Goal: Entertainment & Leisure: Browse casually

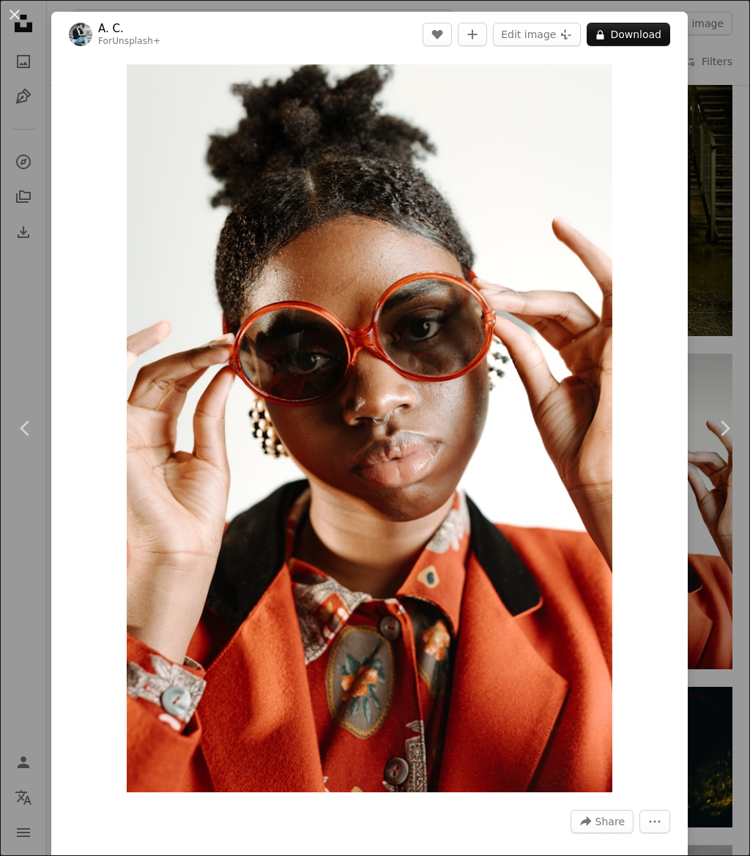
scroll to position [14488, 0]
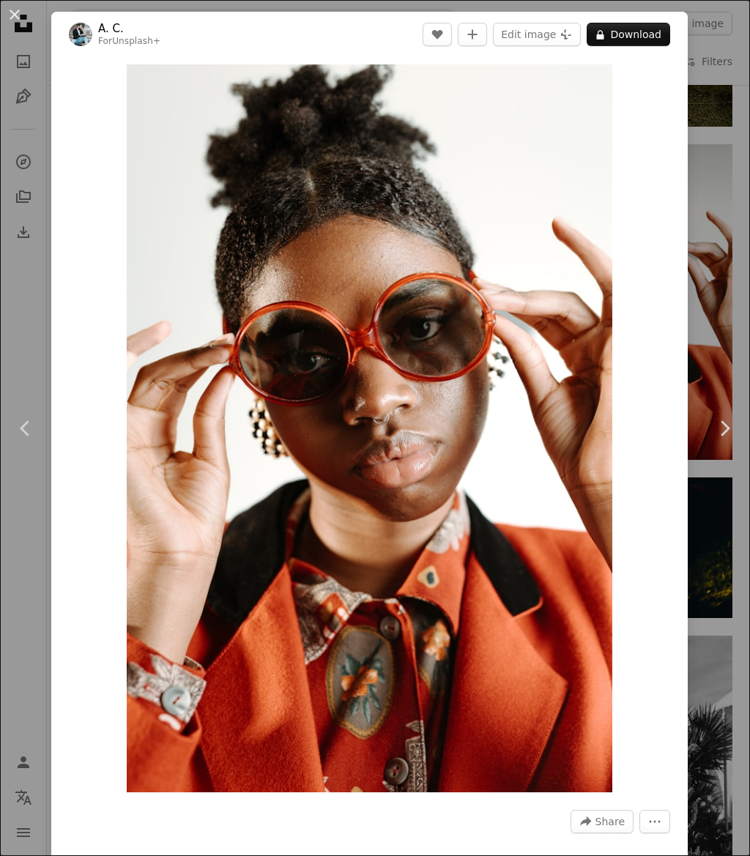
click at [20, 16] on button "An X shape" at bounding box center [15, 15] width 18 height 18
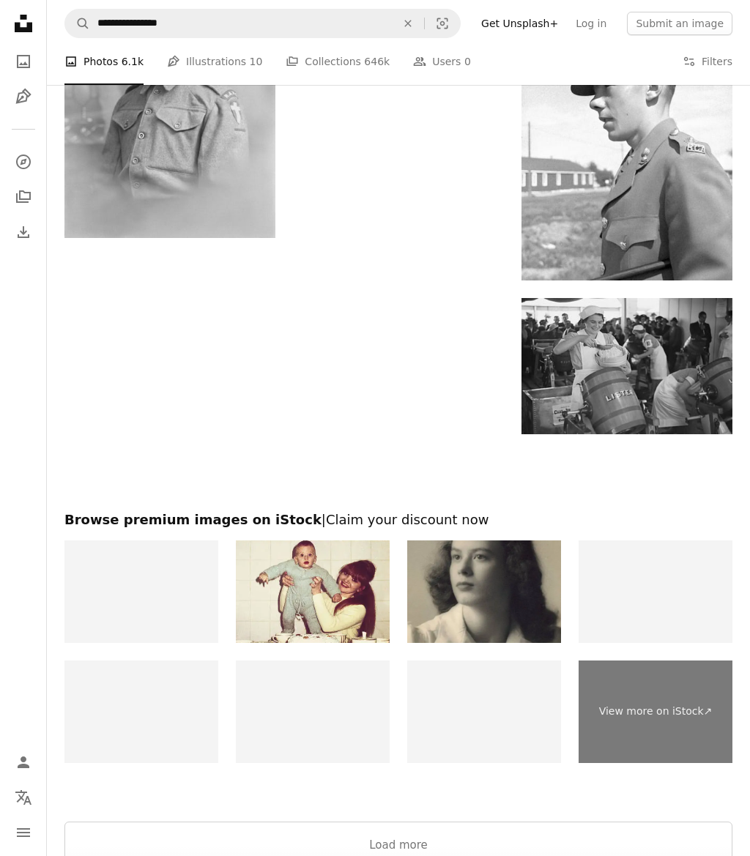
scroll to position [21079, 0]
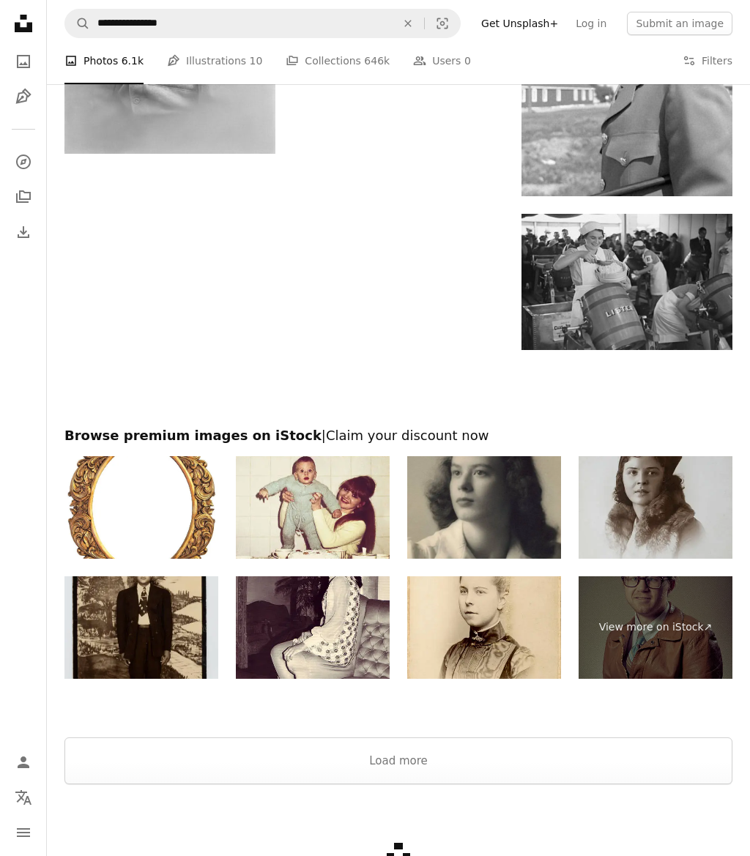
click at [443, 785] on button "Load more" at bounding box center [398, 761] width 668 height 47
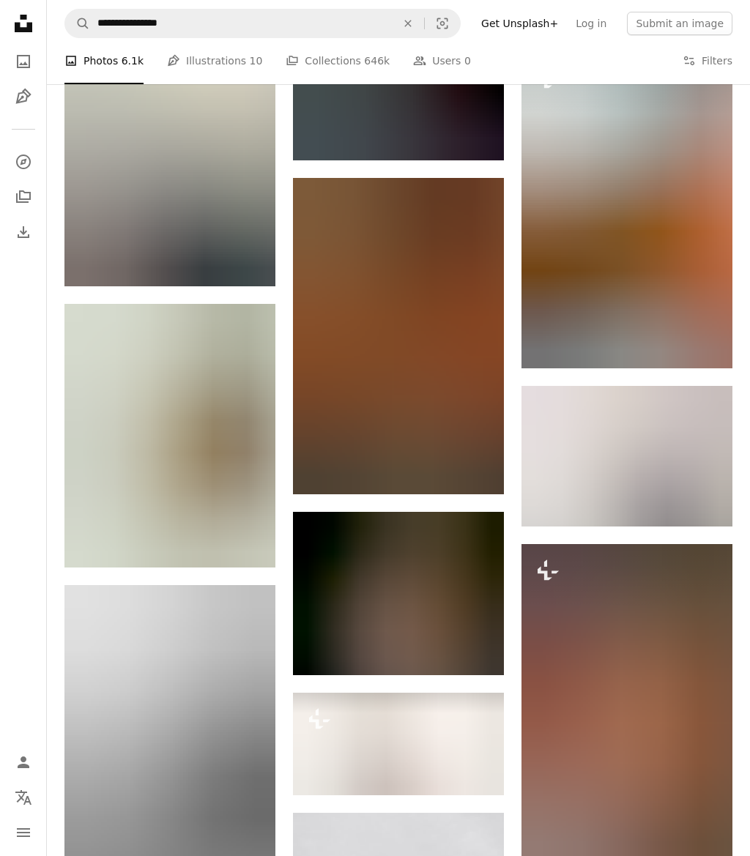
scroll to position [29743, 0]
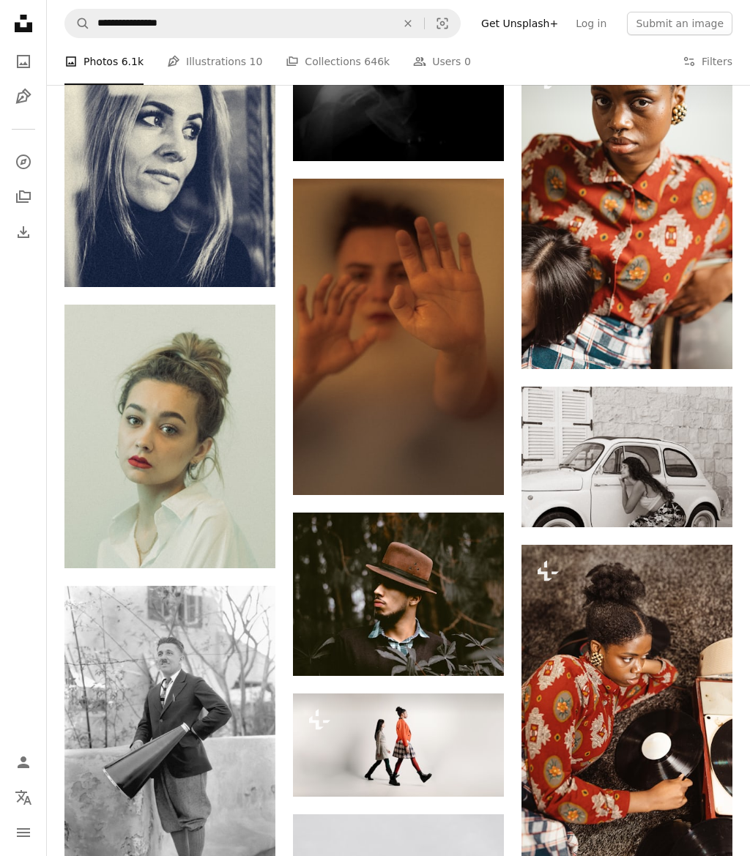
click at [613, 264] on img at bounding box center [627, 211] width 211 height 316
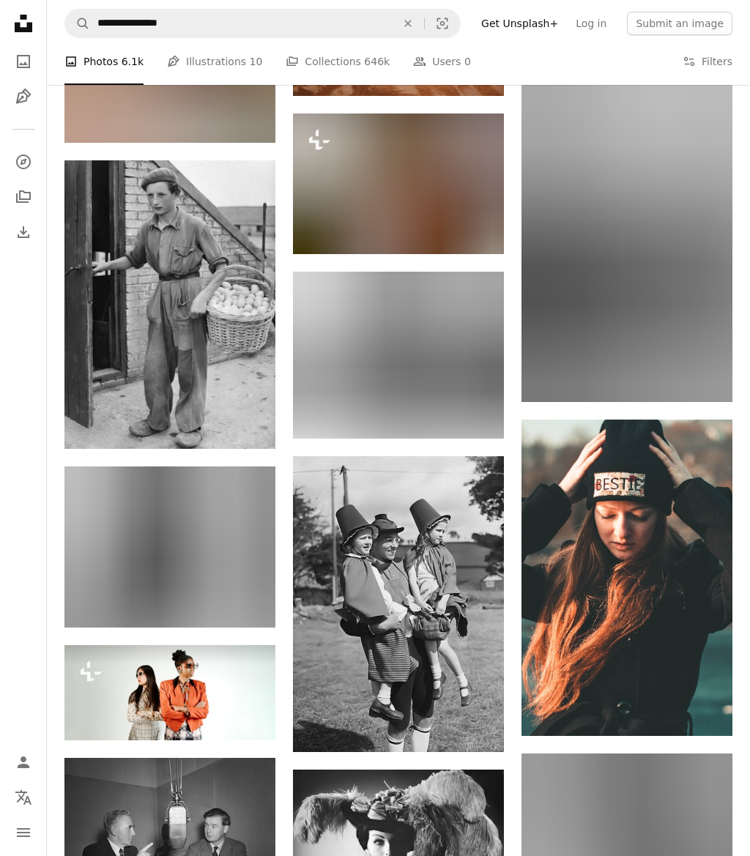
scroll to position [39171, 0]
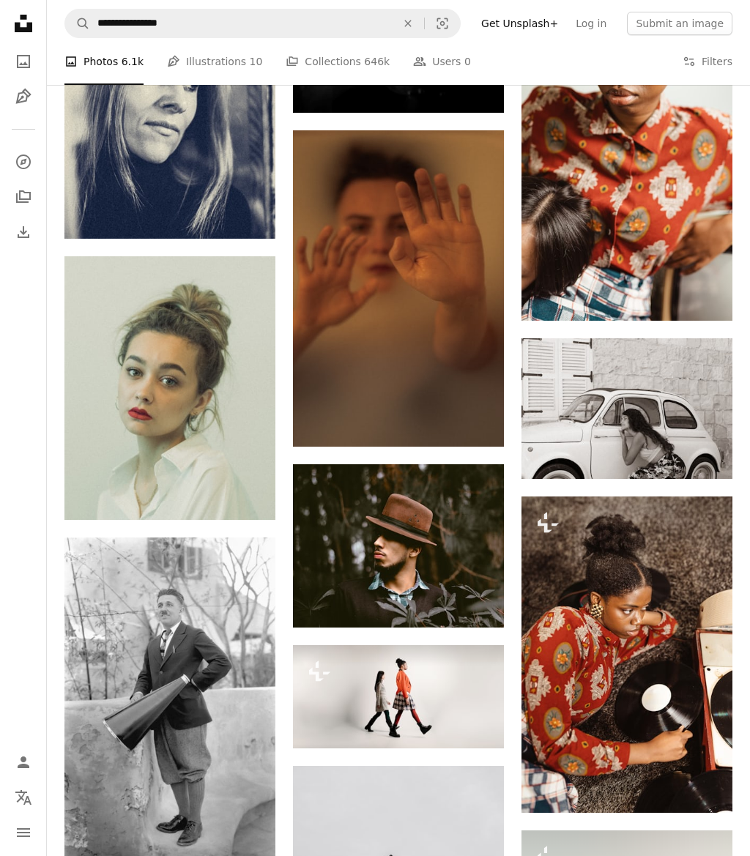
scroll to position [14488, 0]
